Goal: Task Accomplishment & Management: Manage account settings

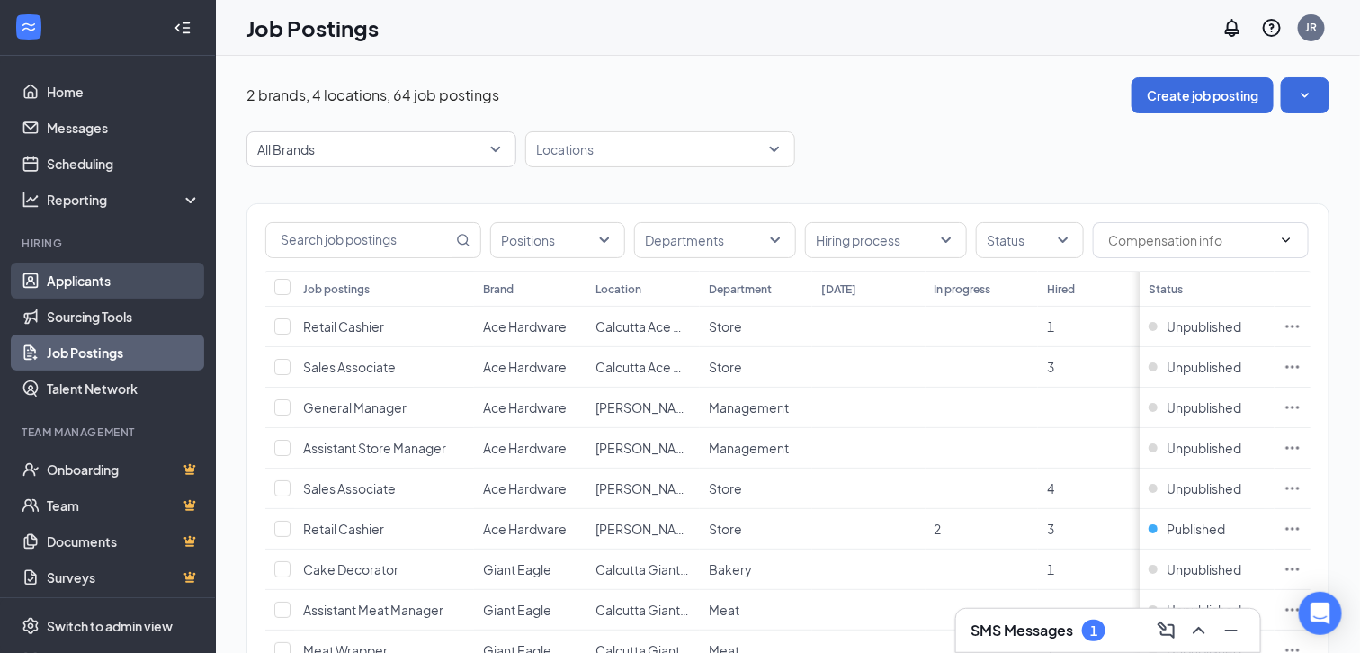
click at [100, 281] on link "Applicants" at bounding box center [124, 281] width 154 height 36
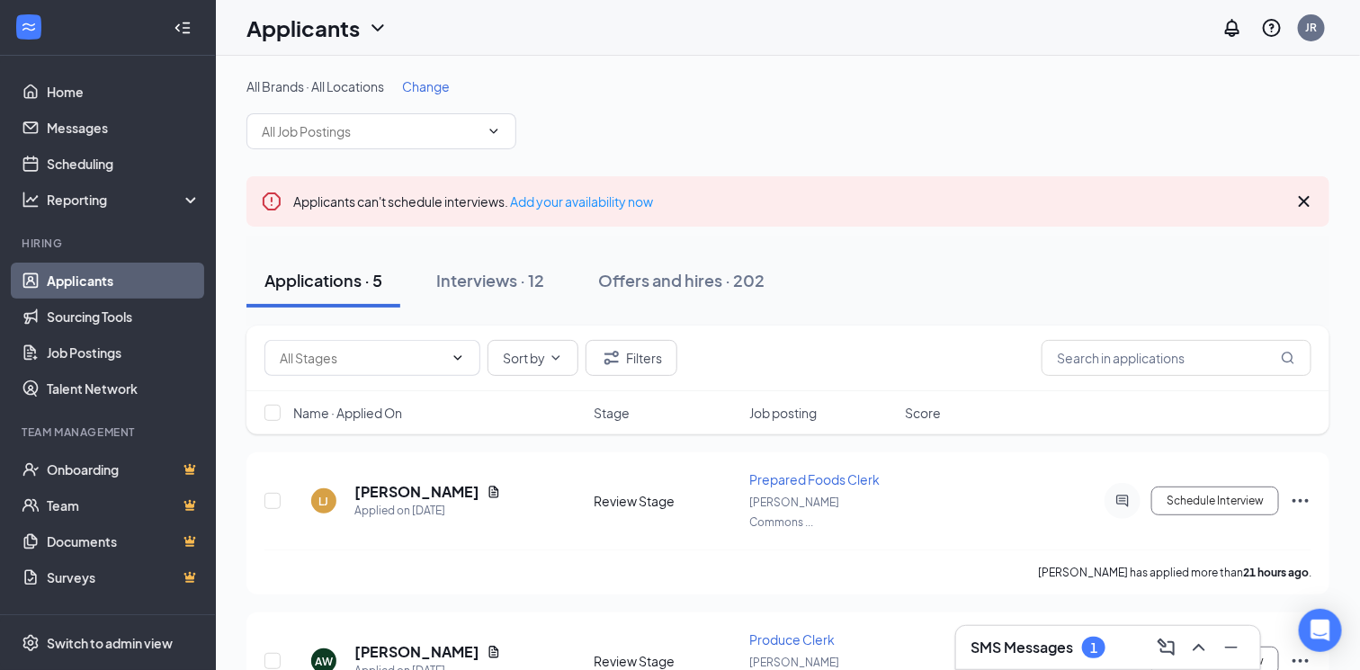
click at [419, 84] on span "Change" at bounding box center [426, 86] width 48 height 16
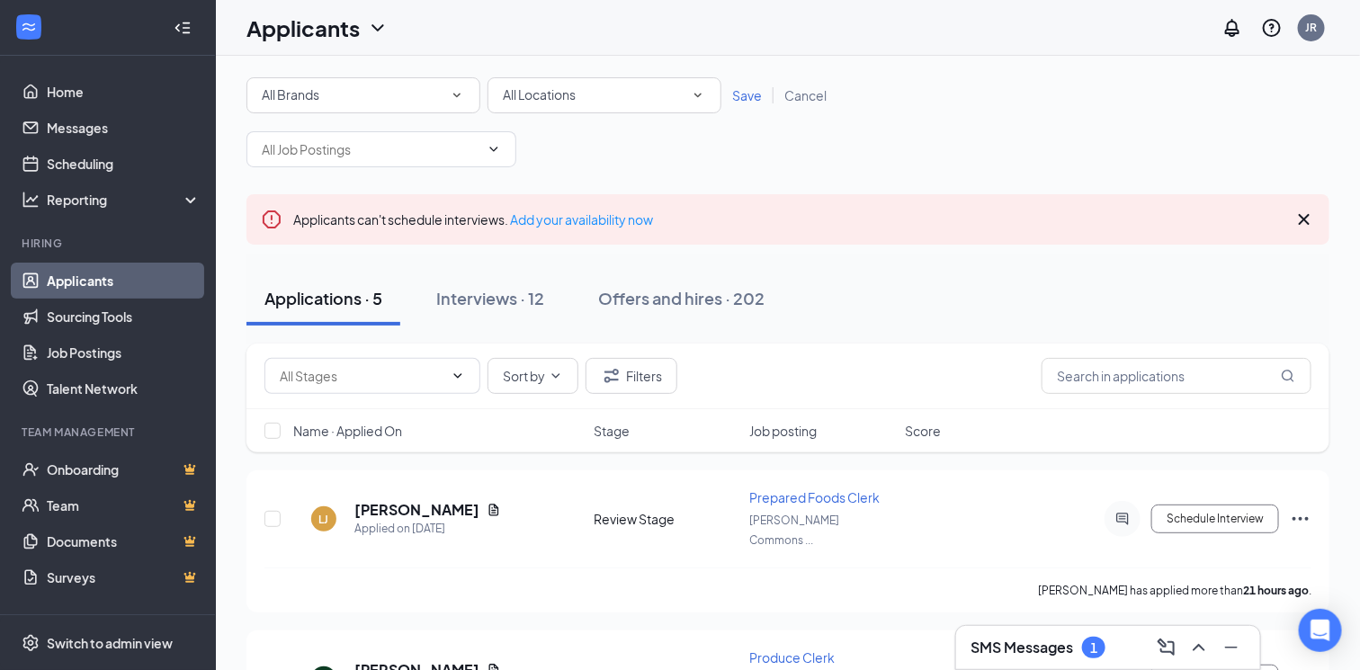
click at [618, 98] on div "All Locations" at bounding box center [604, 96] width 203 height 22
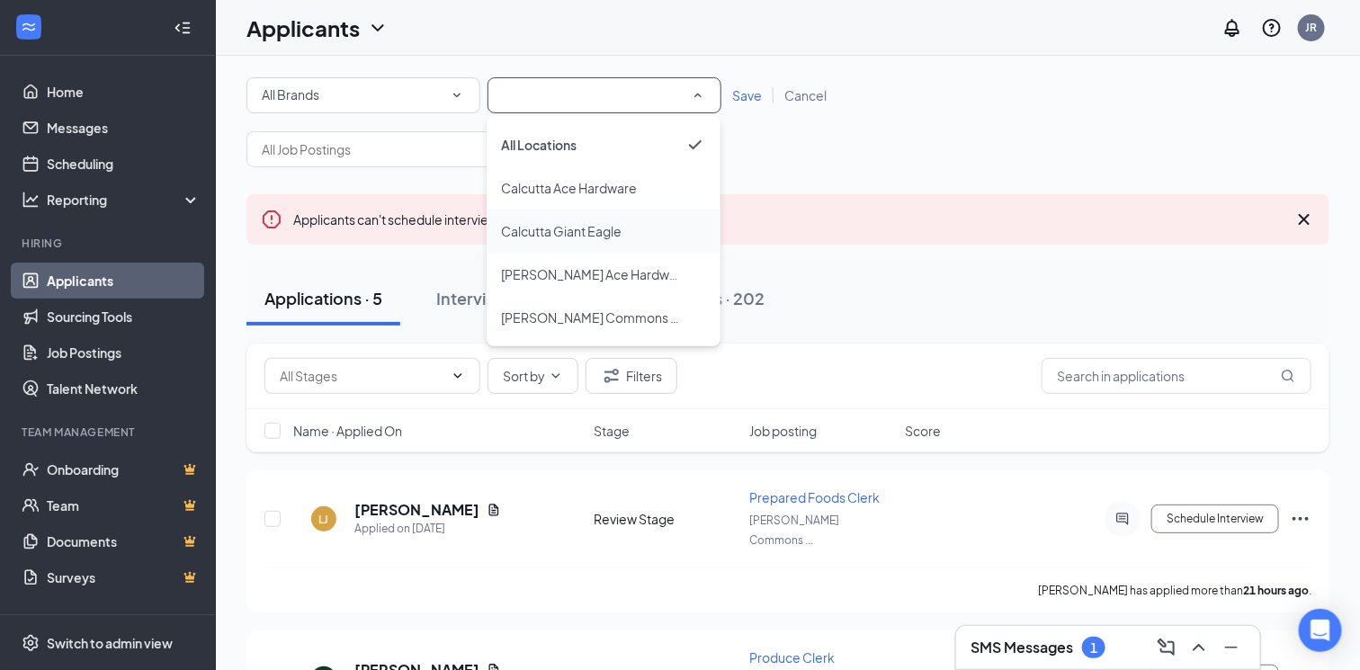
click at [592, 224] on span "Calcutta Giant Eagle" at bounding box center [561, 231] width 121 height 16
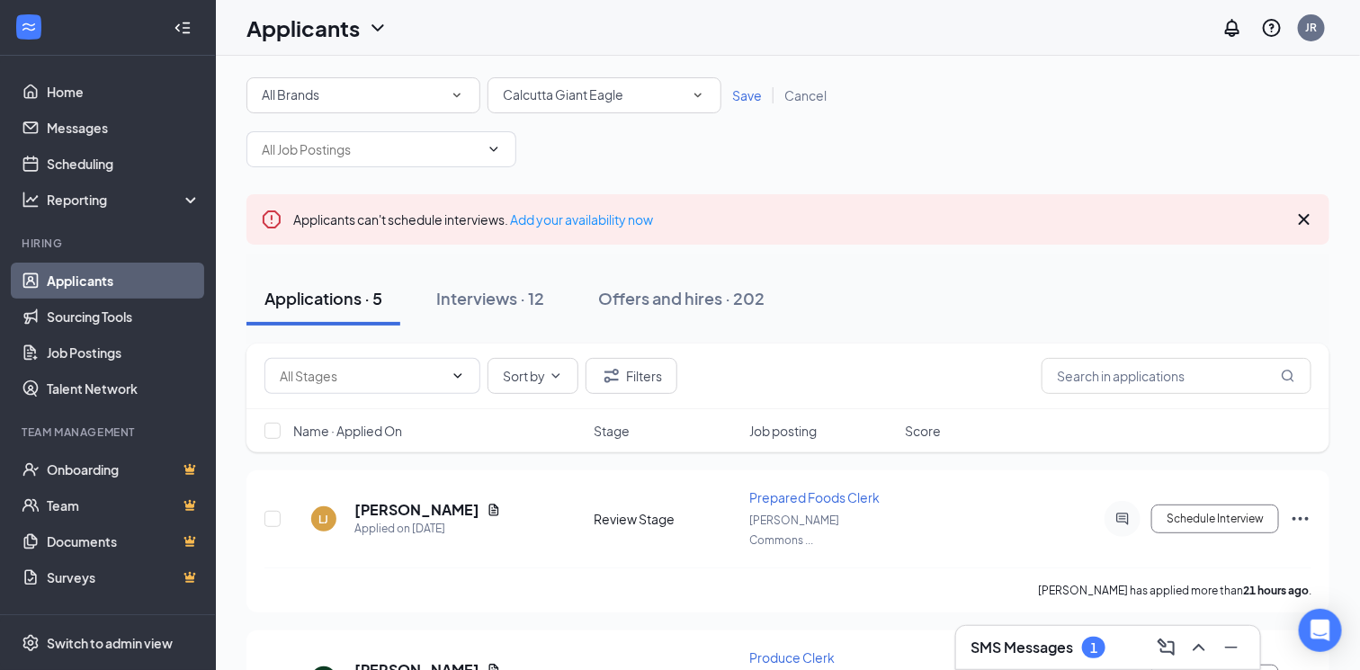
click at [746, 91] on span "Save" at bounding box center [747, 95] width 30 height 16
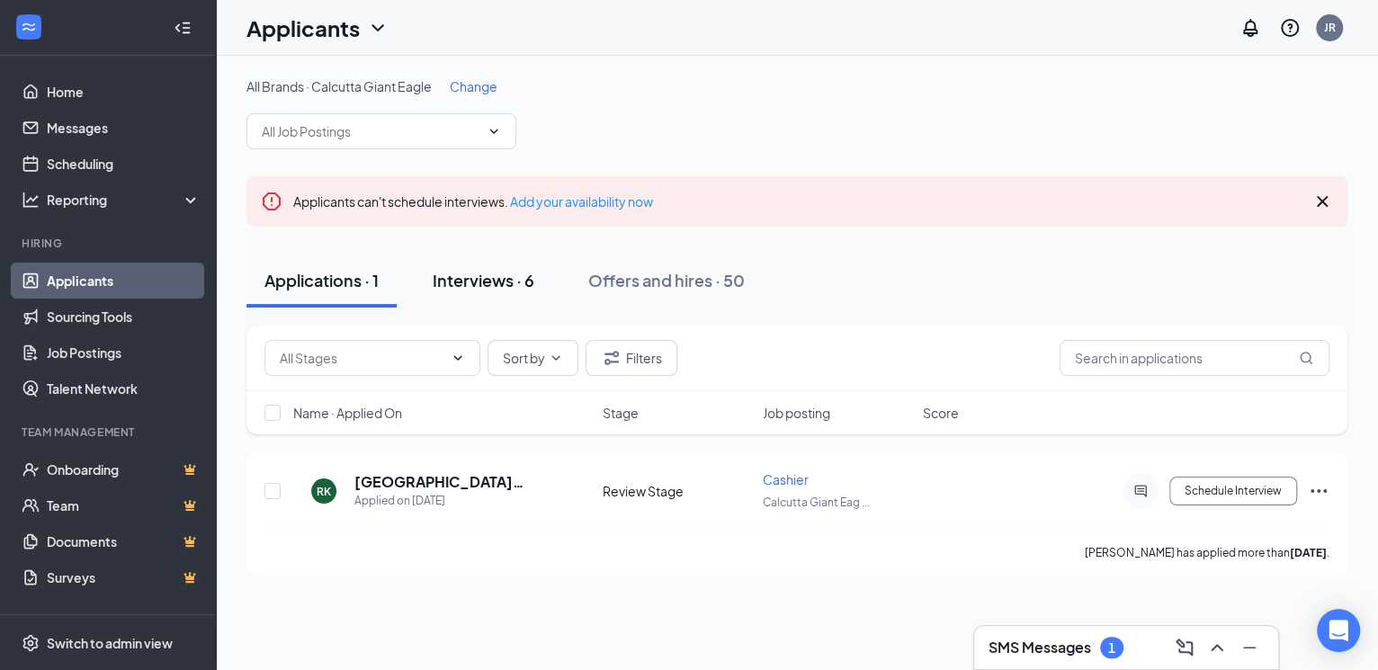
click at [494, 280] on div "Interviews · 6" at bounding box center [484, 280] width 102 height 22
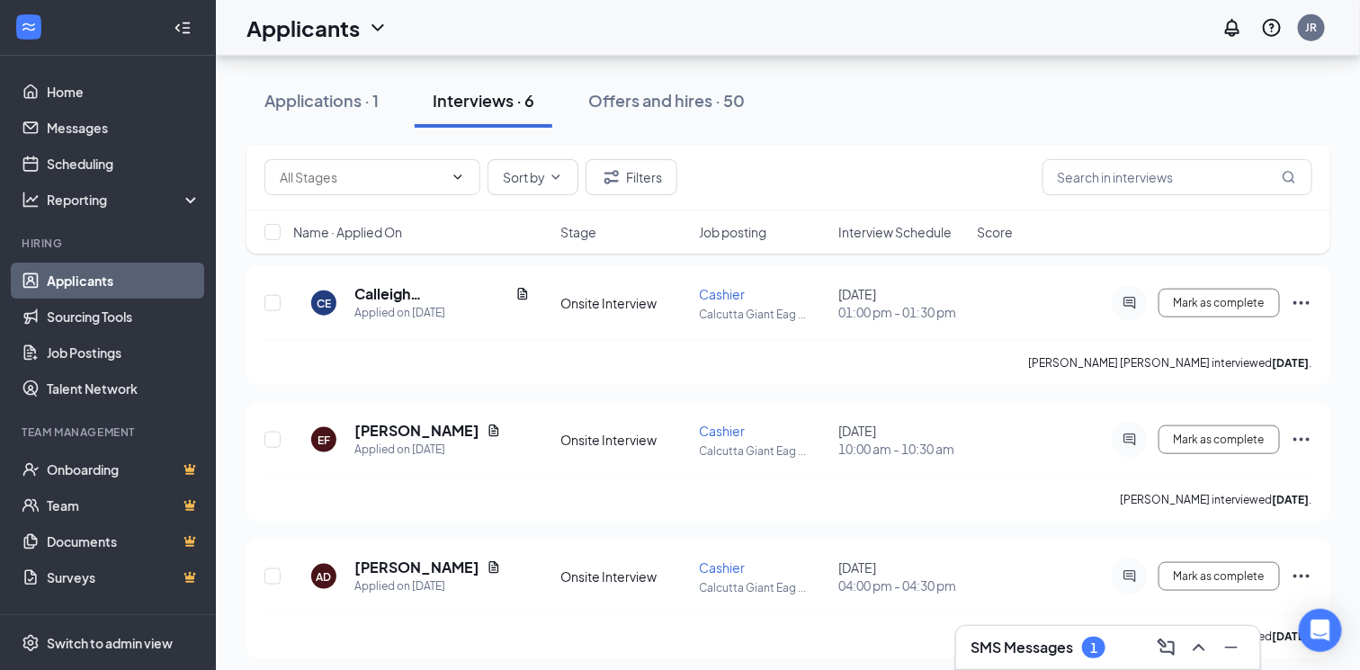
scroll to position [604, 0]
